Goal: Task Accomplishment & Management: Use online tool/utility

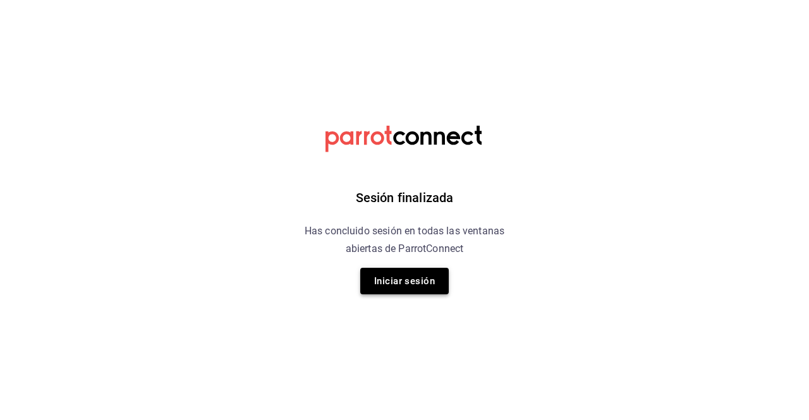
click at [410, 285] on button "Iniciar sesión" at bounding box center [404, 281] width 88 height 27
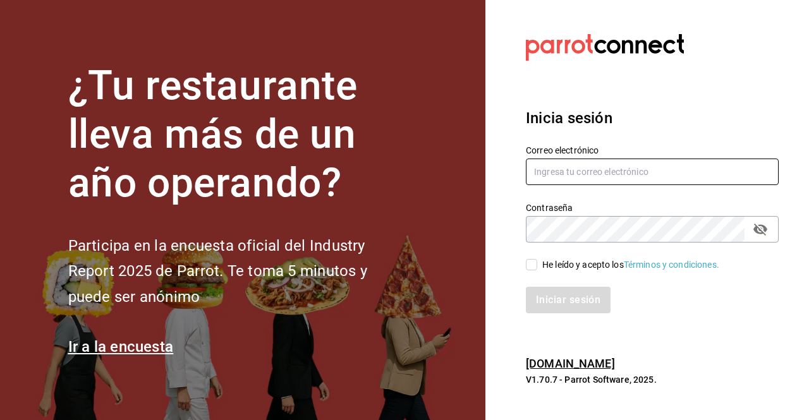
click at [596, 174] on input "text" at bounding box center [652, 172] width 253 height 27
click at [723, 169] on input "[PERSON_NAME].[PERSON_NAME]" at bounding box center [652, 172] width 253 height 27
type input "[PERSON_NAME][EMAIL_ADDRESS][PERSON_NAME][DOMAIN_NAME]"
click at [530, 262] on input "He leído y acepto los Términos y condiciones." at bounding box center [531, 264] width 11 height 11
checkbox input "true"
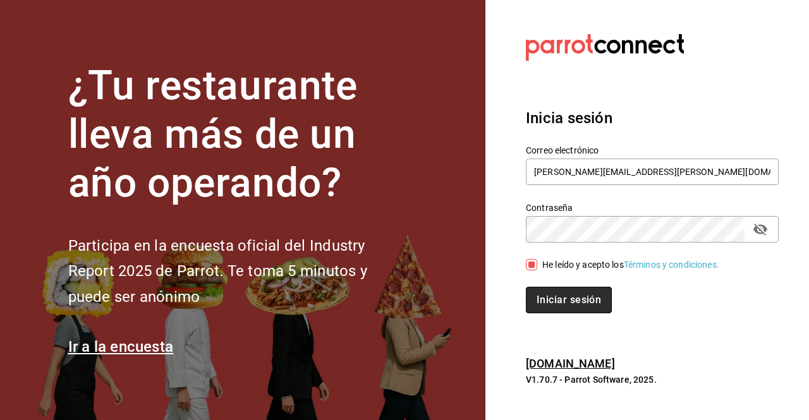
click at [556, 300] on button "Iniciar sesión" at bounding box center [569, 300] width 86 height 27
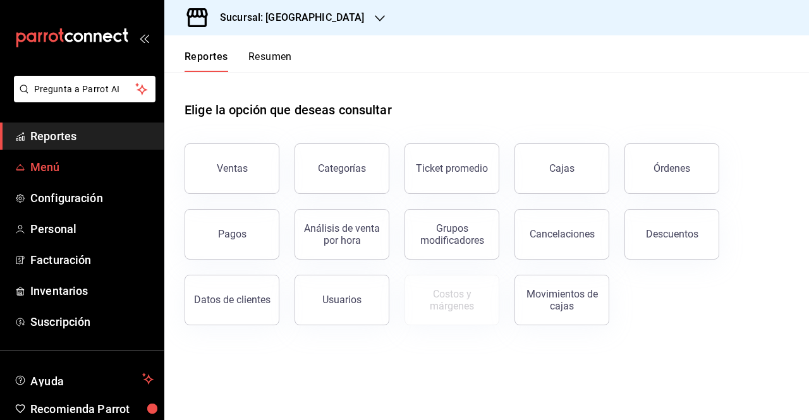
click at [141, 176] on link "Menú" at bounding box center [82, 167] width 164 height 27
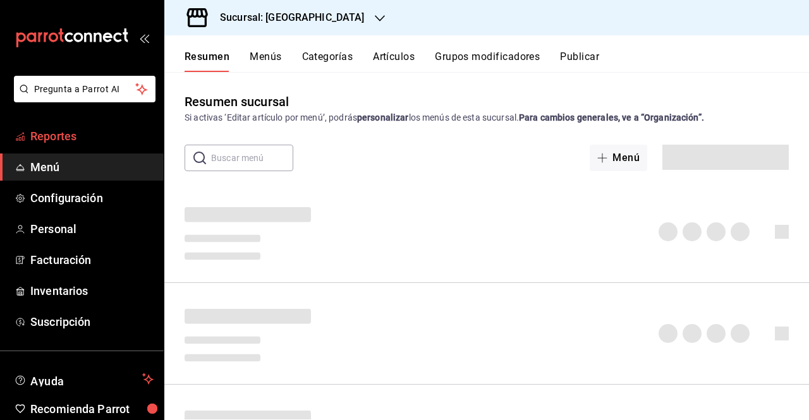
click at [95, 135] on span "Reportes" at bounding box center [91, 136] width 123 height 17
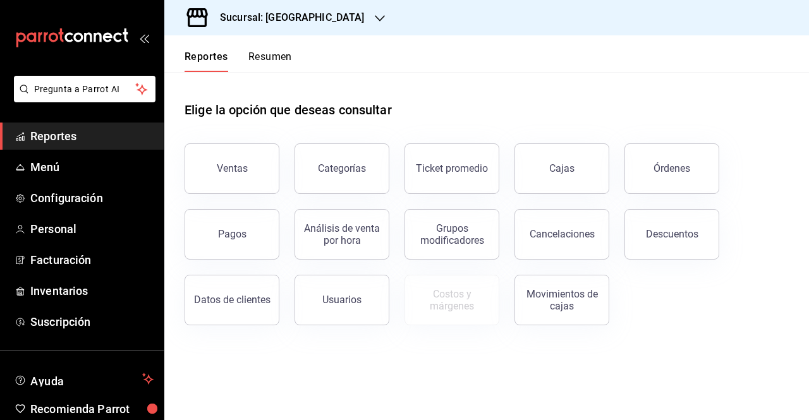
click at [343, 31] on div "Sucursal: Casa La Maraca" at bounding box center [282, 17] width 216 height 35
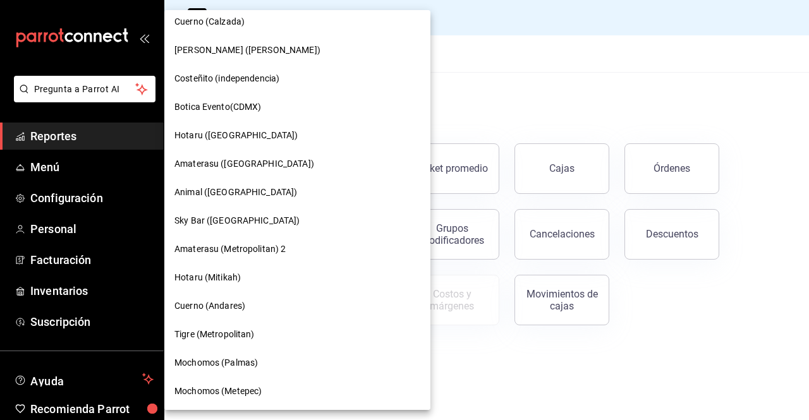
scroll to position [516, 0]
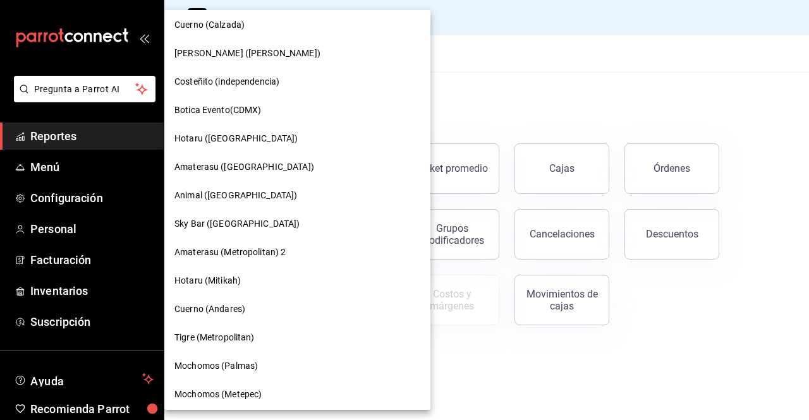
click at [238, 305] on span "Cuerno (Andares)" at bounding box center [209, 309] width 71 height 13
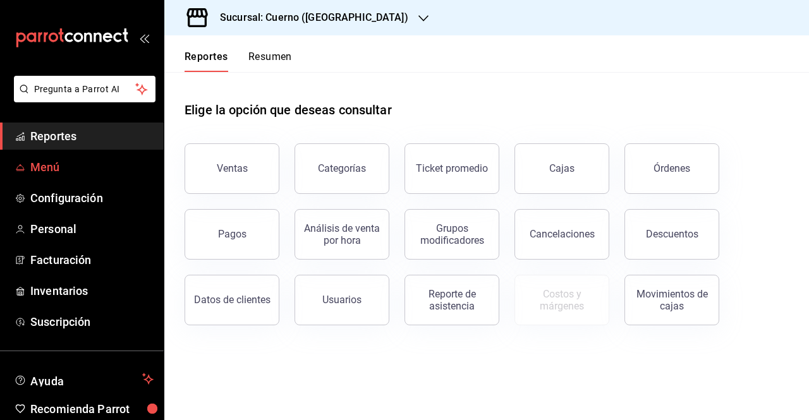
click at [62, 165] on span "Menú" at bounding box center [91, 167] width 123 height 17
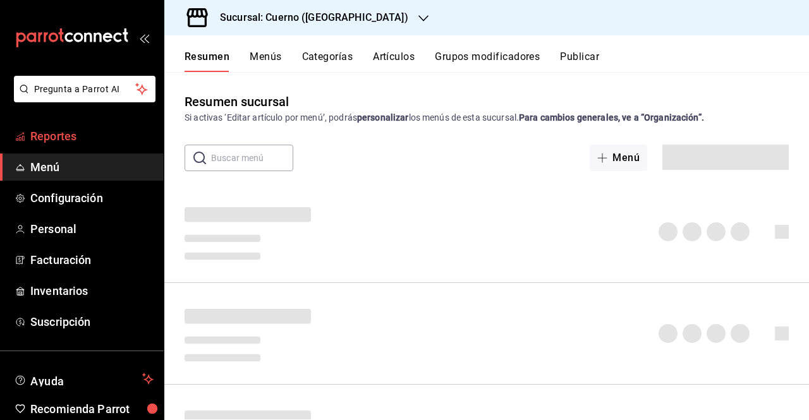
click at [55, 137] on span "Reportes" at bounding box center [91, 136] width 123 height 17
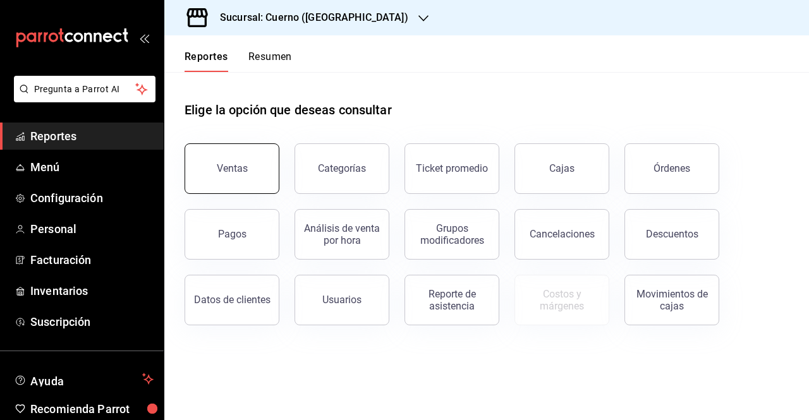
click at [248, 166] on button "Ventas" at bounding box center [232, 168] width 95 height 51
click at [59, 166] on span "Menú" at bounding box center [91, 167] width 123 height 17
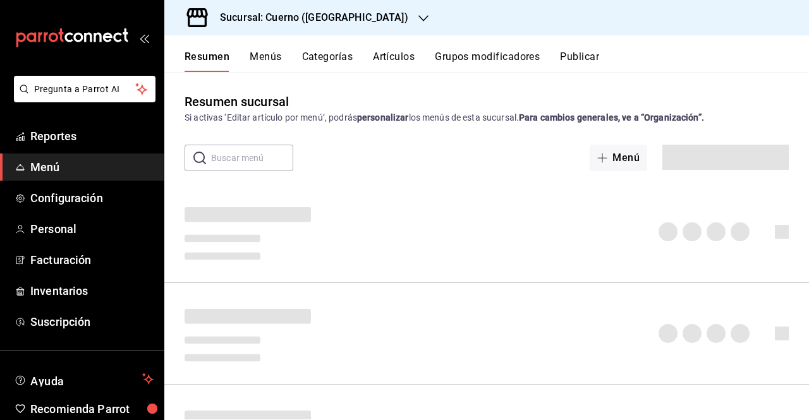
click at [257, 49] on div "Resumen Menús Categorías Artículos Grupos modificadores Publicar" at bounding box center [486, 53] width 645 height 37
click at [262, 54] on button "Menús" at bounding box center [266, 61] width 32 height 21
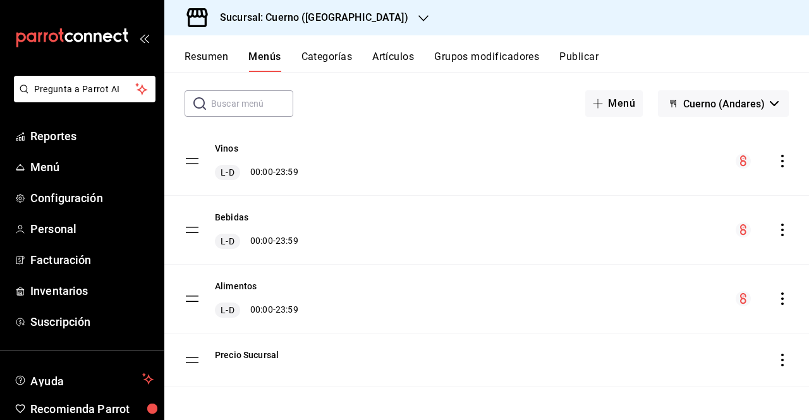
scroll to position [48, 0]
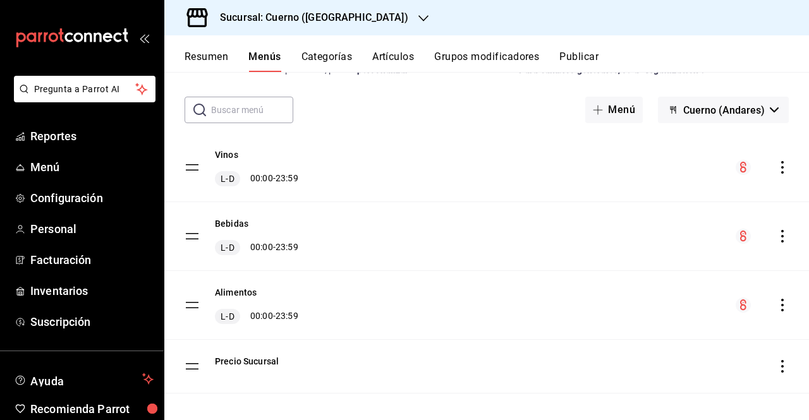
click at [779, 168] on icon "actions" at bounding box center [782, 167] width 13 height 13
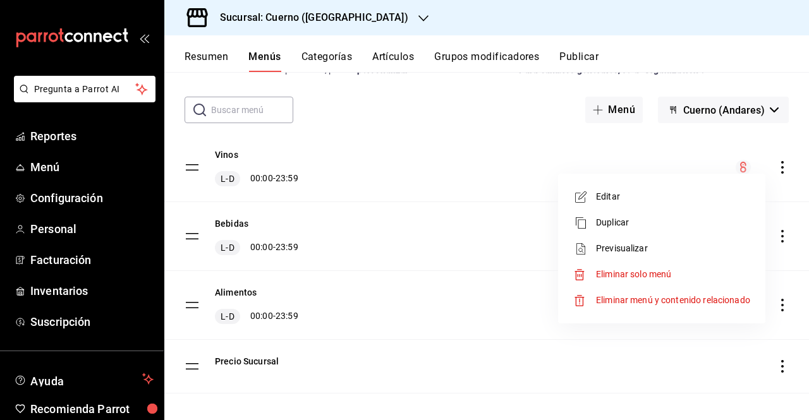
click at [260, 171] on div at bounding box center [404, 210] width 809 height 420
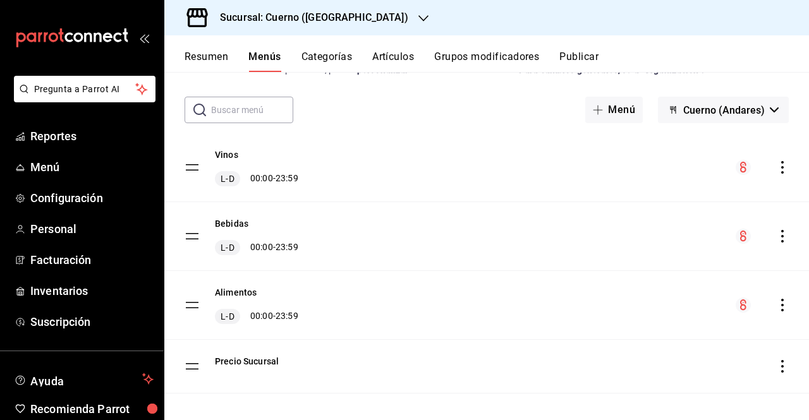
click at [269, 178] on div "L-D 00:00 - 23:59" at bounding box center [256, 178] width 83 height 15
click at [776, 171] on icon "actions" at bounding box center [782, 167] width 13 height 13
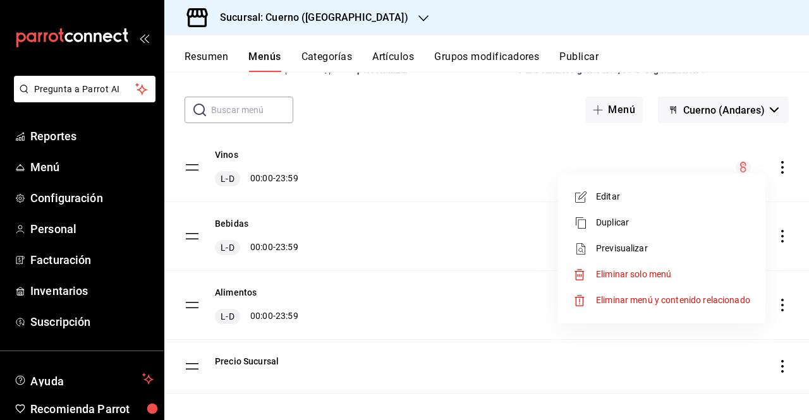
click at [376, 150] on div at bounding box center [404, 210] width 809 height 420
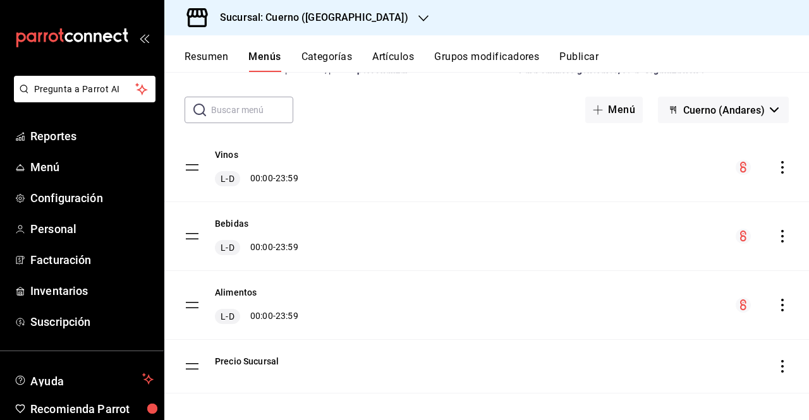
click at [776, 175] on div "Vinos L-D 00:00 - 23:59" at bounding box center [486, 167] width 645 height 68
click at [776, 173] on icon "actions" at bounding box center [782, 167] width 13 height 13
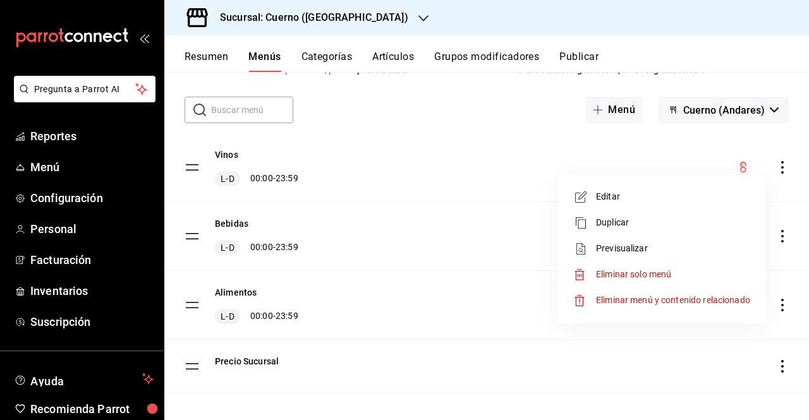
click at [648, 238] on li "Previsualizar" at bounding box center [661, 249] width 197 height 26
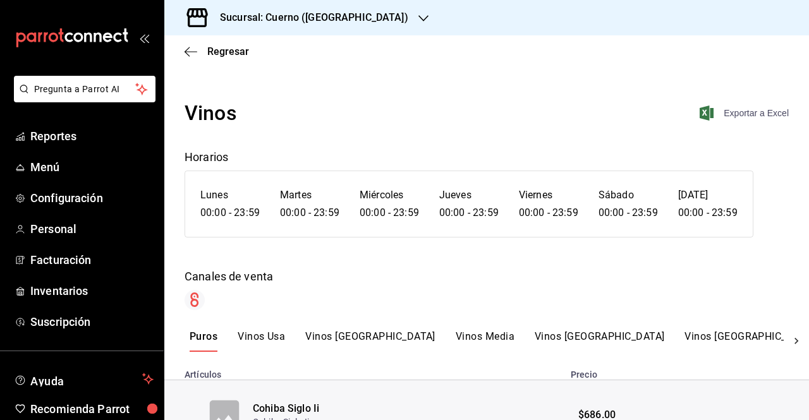
click at [756, 107] on span "Exportar a Excel" at bounding box center [745, 113] width 87 height 15
click at [463, 133] on div "Vinos Exportar a Excel Horarios Lunes 00:00 - 23:59 Martes 00:00 - 23:59 Miérco…" at bounding box center [486, 204] width 645 height 212
